Goal: Download file/media

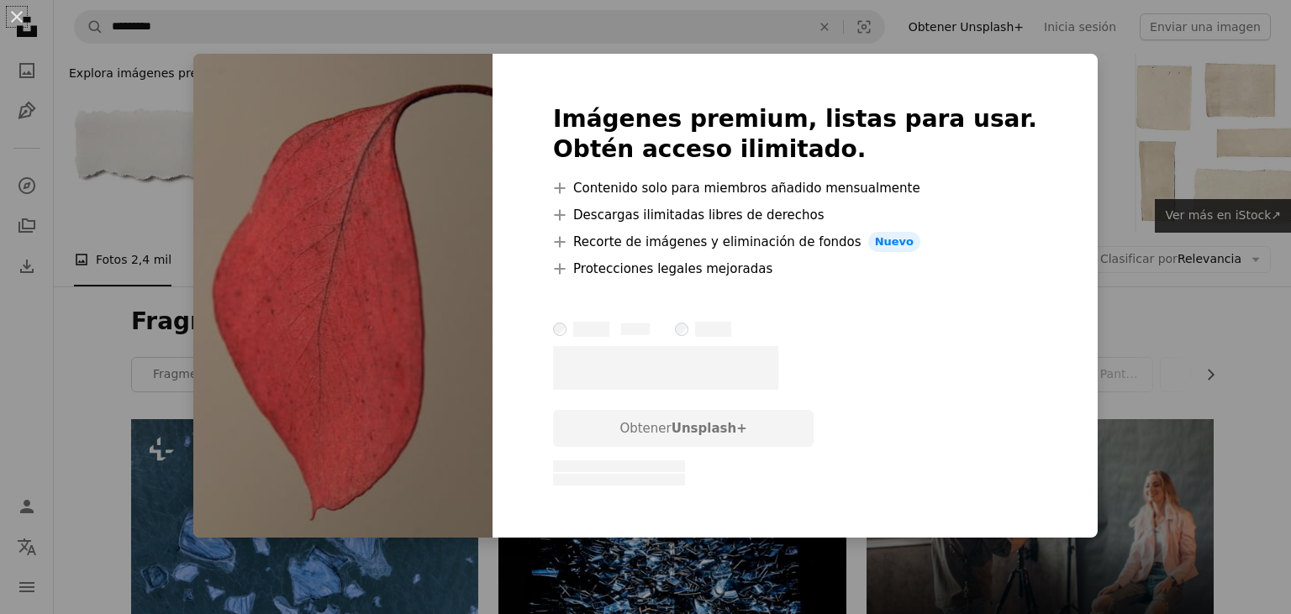
scroll to position [10026, 0]
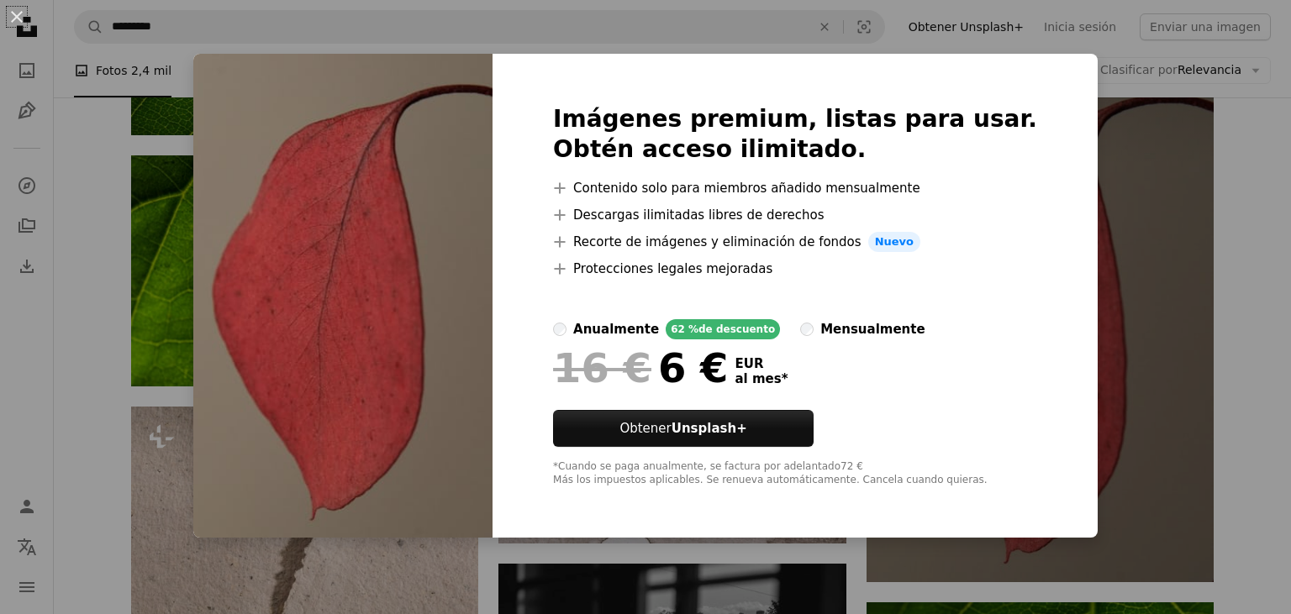
click at [327, 286] on img at bounding box center [342, 296] width 299 height 484
click at [360, 229] on img at bounding box center [342, 296] width 299 height 484
click at [337, 213] on img at bounding box center [342, 296] width 299 height 484
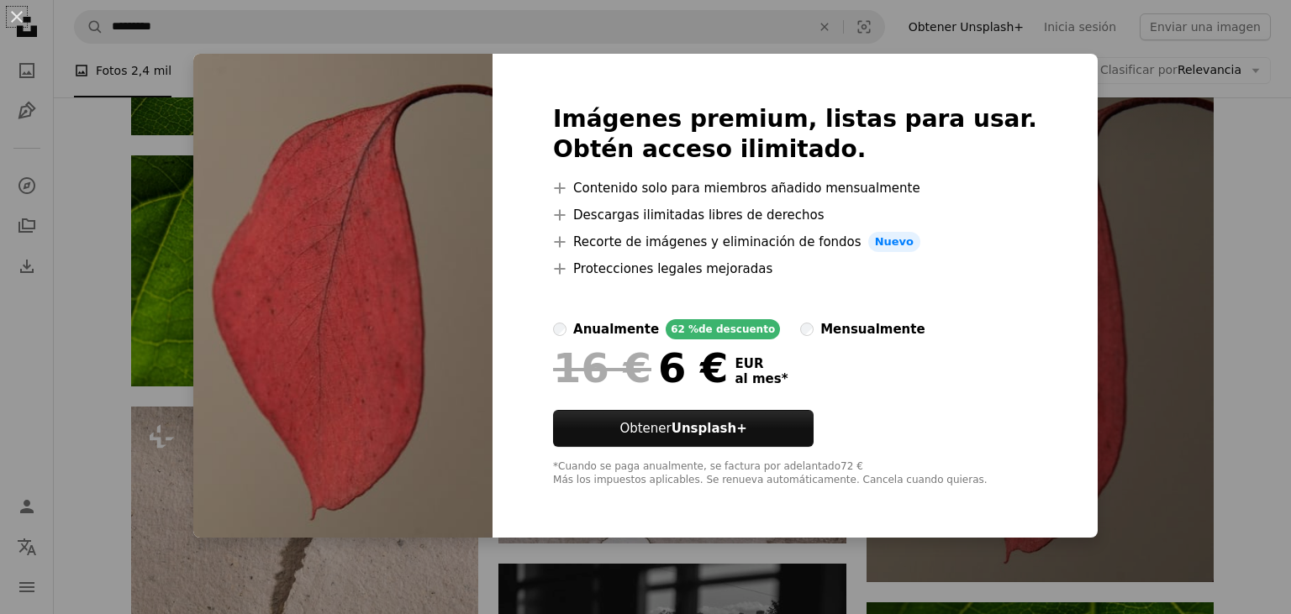
click at [368, 187] on img at bounding box center [342, 296] width 299 height 484
click at [612, 328] on label "anualmente 62 % de descuento" at bounding box center [666, 329] width 227 height 20
click at [812, 326] on label "mensualmente" at bounding box center [862, 329] width 124 height 20
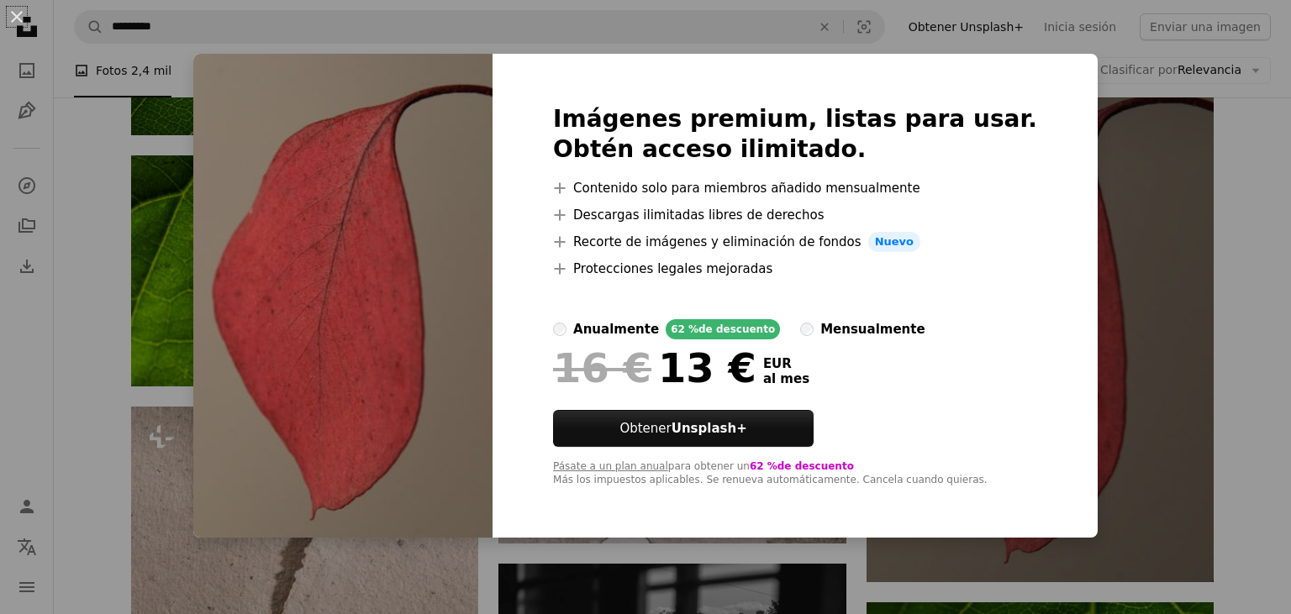
click at [613, 328] on label "anualmente 62 % de descuento" at bounding box center [666, 329] width 227 height 20
click at [787, 375] on span "al mes *" at bounding box center [760, 378] width 53 height 15
click at [742, 336] on div "62 % de descuento" at bounding box center [722, 329] width 114 height 20
click at [486, 145] on img at bounding box center [342, 296] width 299 height 484
